Goal: Task Accomplishment & Management: Manage account settings

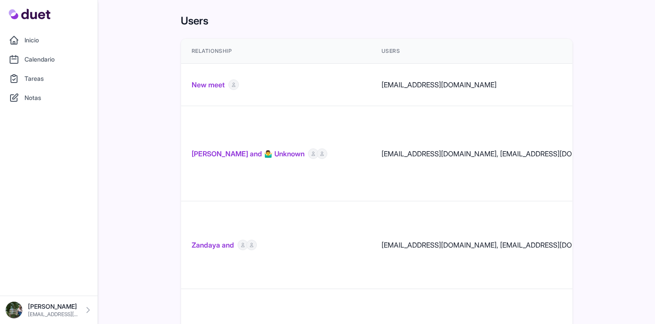
click at [219, 149] on link "[PERSON_NAME] and 🤷‍♂️ Unknown" at bounding box center [248, 154] width 113 height 10
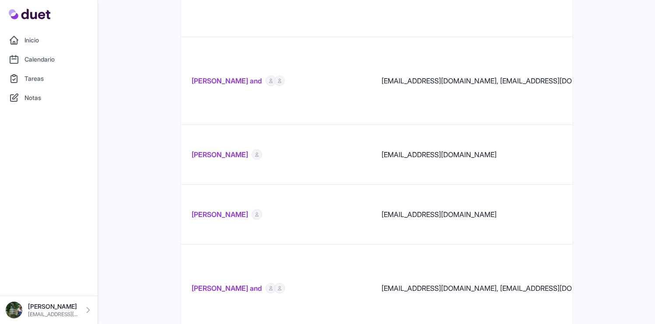
scroll to position [1244, 0]
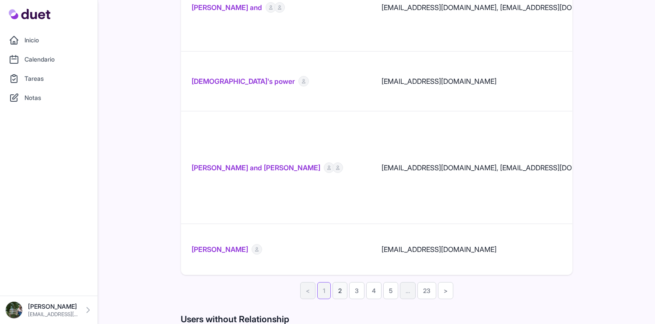
click at [343, 283] on link "2" at bounding box center [339, 291] width 15 height 17
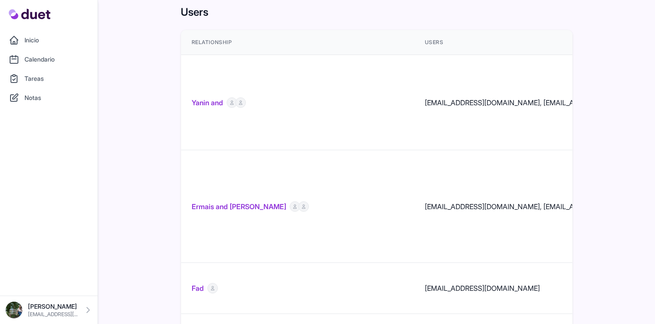
click at [212, 202] on link "Ermais and Eleni" at bounding box center [239, 207] width 94 height 10
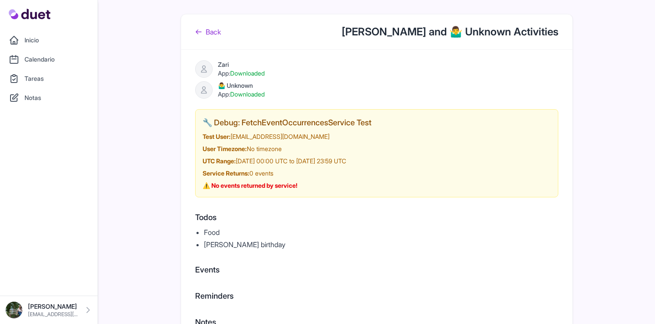
scroll to position [22, 0]
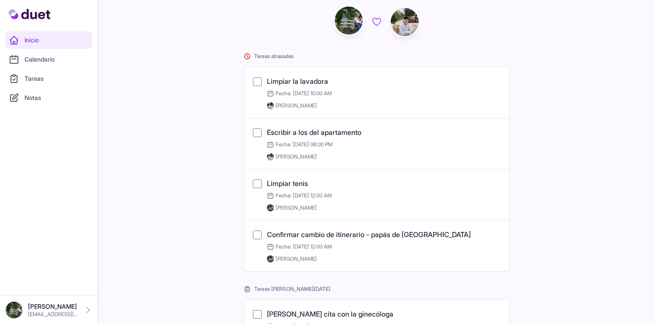
scroll to position [49, 0]
click at [68, 82] on link "Tareas" at bounding box center [48, 78] width 87 height 17
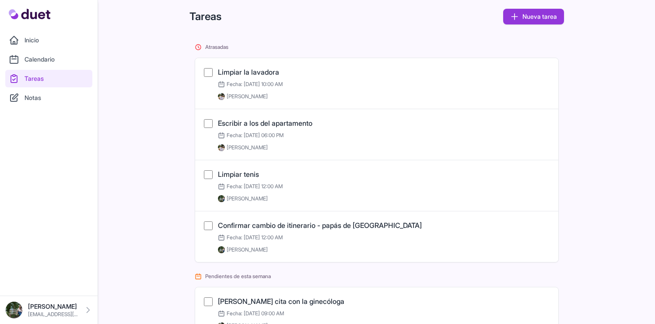
click at [51, 43] on link "Inicio" at bounding box center [48, 39] width 87 height 17
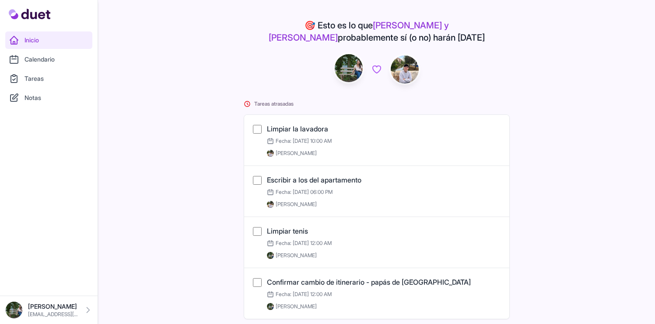
click at [42, 96] on link "Notas" at bounding box center [48, 97] width 87 height 17
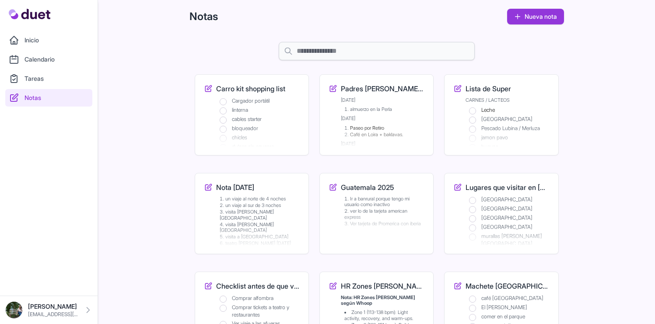
click at [78, 82] on link "Tareas" at bounding box center [48, 78] width 87 height 17
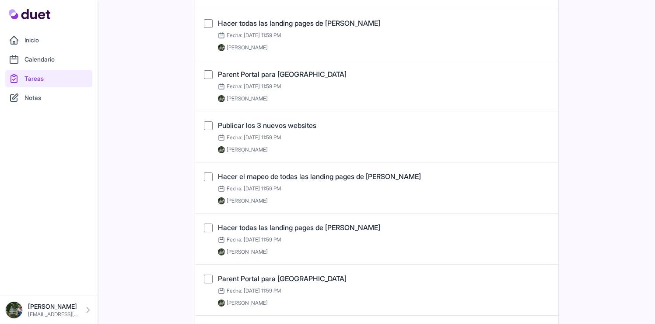
scroll to position [485, 0]
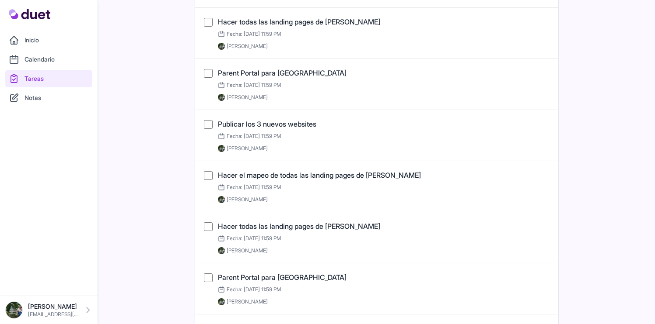
click at [255, 227] on link "Hacer todas las landing pages de Jake" at bounding box center [299, 226] width 162 height 9
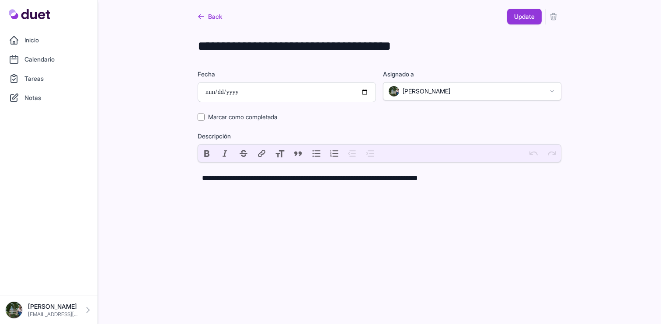
click at [555, 14] on icon "submit" at bounding box center [553, 16] width 9 height 9
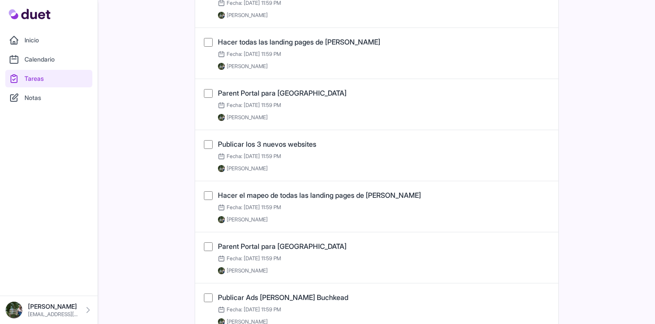
scroll to position [525, 0]
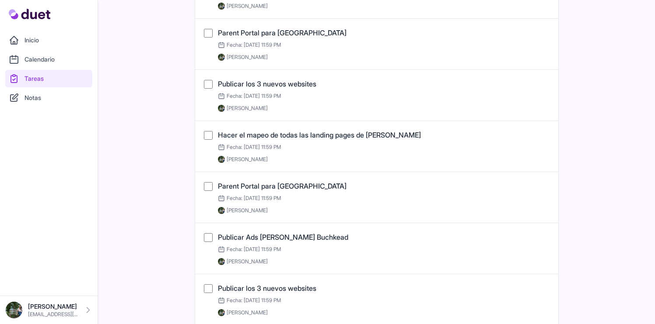
click at [300, 190] on link "Parent Portal para Rochester" at bounding box center [282, 186] width 129 height 9
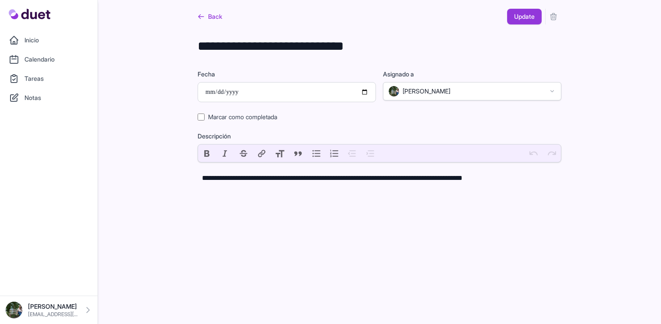
click at [557, 13] on icon "submit" at bounding box center [553, 16] width 9 height 9
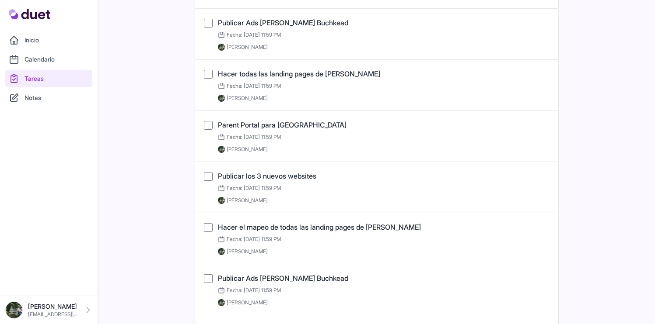
scroll to position [433, 0]
click at [290, 276] on link "Publicar Ads de Acton Buchkead" at bounding box center [283, 278] width 130 height 9
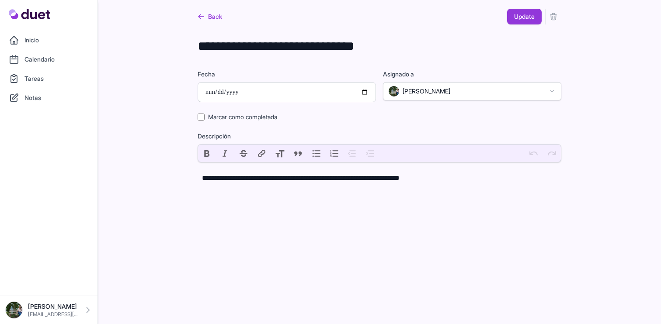
click at [554, 17] on icon "submit" at bounding box center [553, 16] width 9 height 9
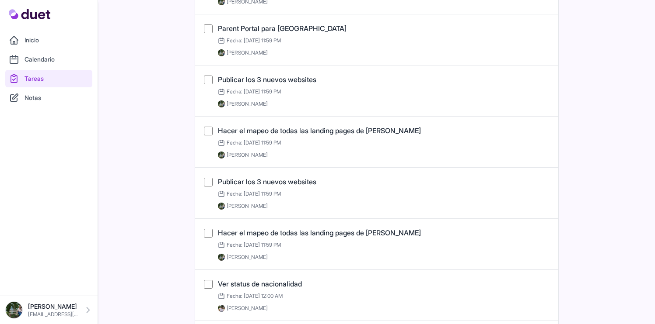
scroll to position [532, 0]
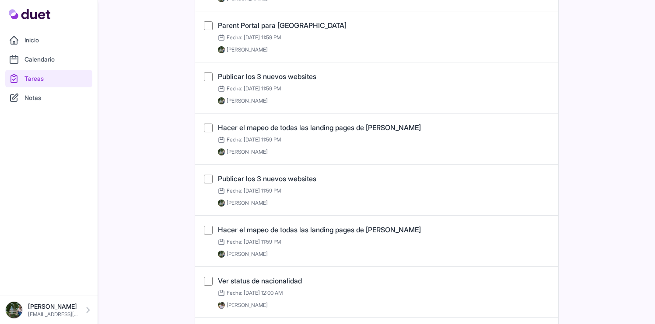
click at [305, 181] on link "Publicar los 3 nuevos websites" at bounding box center [267, 178] width 98 height 9
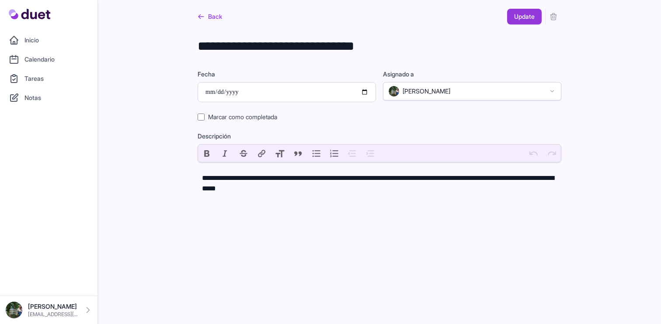
click at [551, 25] on div "Back Update" at bounding box center [380, 14] width 364 height 28
click at [552, 18] on icon "submit" at bounding box center [553, 16] width 9 height 9
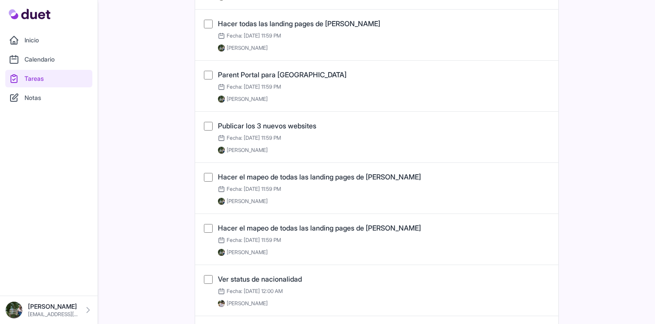
scroll to position [485, 0]
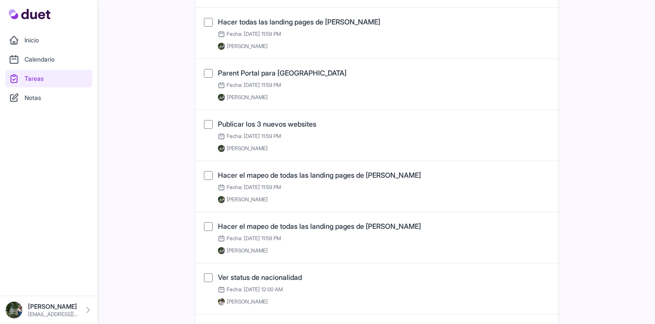
click at [309, 229] on link "Hacer el mapeo de todas las landing pages de Jake" at bounding box center [319, 226] width 203 height 9
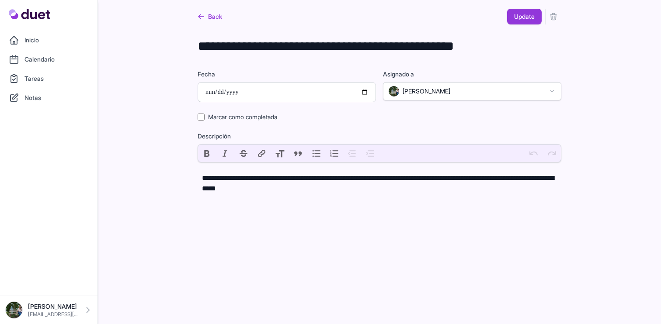
click at [556, 17] on icon "submit" at bounding box center [554, 17] width 6 height 7
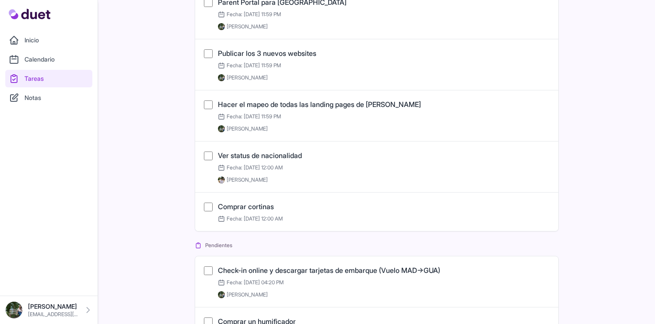
scroll to position [556, 0]
